Goal: Find specific page/section: Find specific page/section

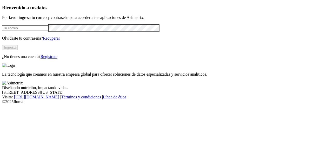
type input "[PERSON_NAME][EMAIL_ADDRESS][PERSON_NAME][DOMAIN_NAME]"
click at [18, 50] on button "Ingresa" at bounding box center [10, 47] width 16 height 5
